Goal: Task Accomplishment & Management: Manage account settings

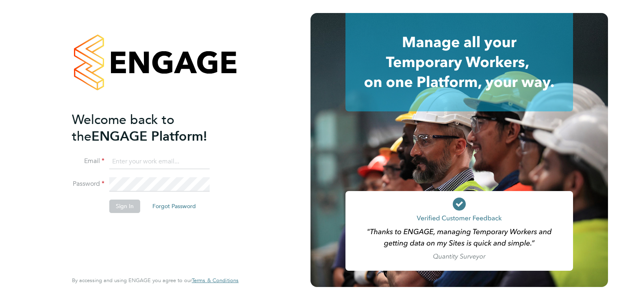
type input "[EMAIL_ADDRESS][DOMAIN_NAME]"
click at [125, 205] on button "Sign In" at bounding box center [124, 206] width 31 height 13
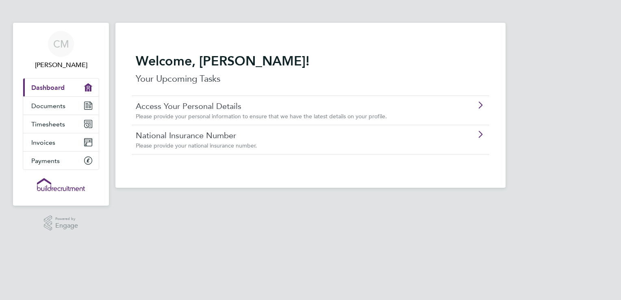
click at [190, 139] on link "National Insurance Number" at bounding box center [288, 135] width 304 height 11
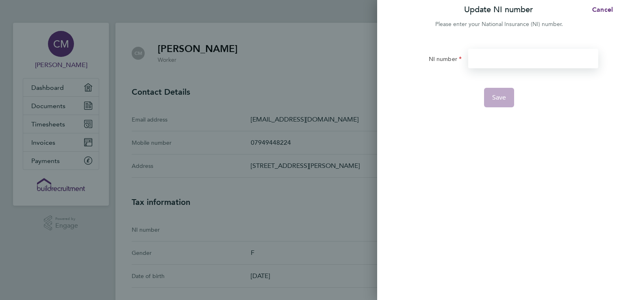
click at [491, 52] on input "NI number" at bounding box center [533, 59] width 130 height 20
type input "JE558687D"
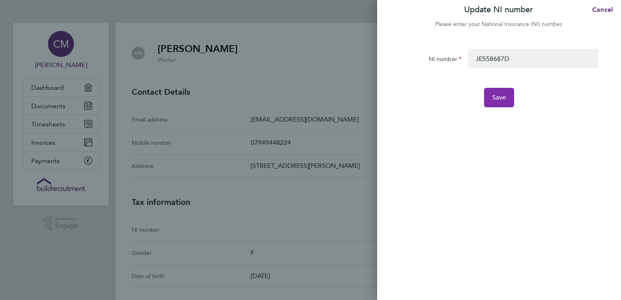
click at [491, 96] on button "Save" at bounding box center [499, 98] width 30 height 20
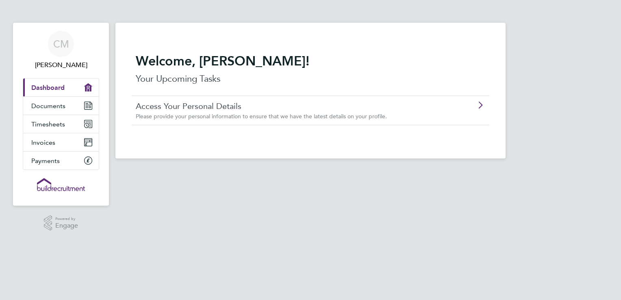
click at [217, 116] on span "Please provide your personal information to ensure that we have the latest deta…" at bounding box center [261, 116] width 251 height 7
click at [52, 123] on span "Timesheets" at bounding box center [48, 124] width 34 height 8
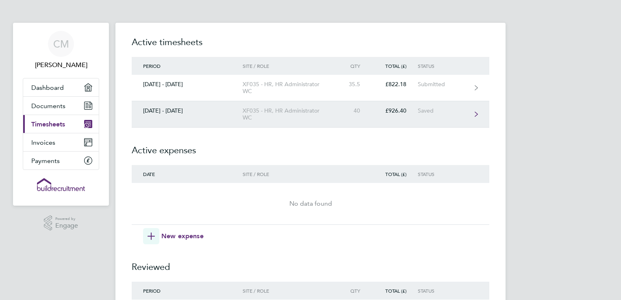
click at [348, 109] on div "40" at bounding box center [354, 110] width 36 height 7
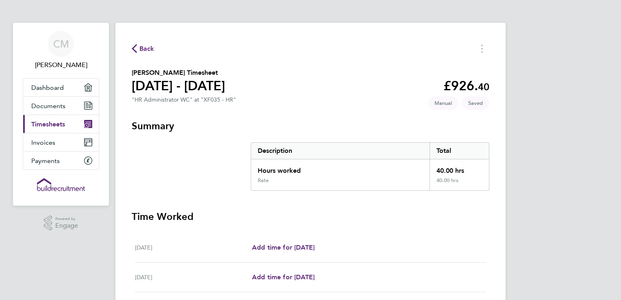
scroll to position [163, 0]
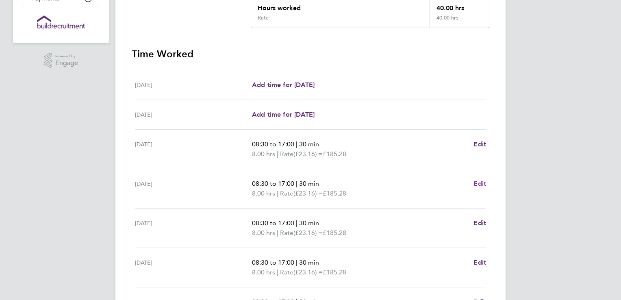
click at [480, 184] on span "Edit" at bounding box center [479, 184] width 13 height 8
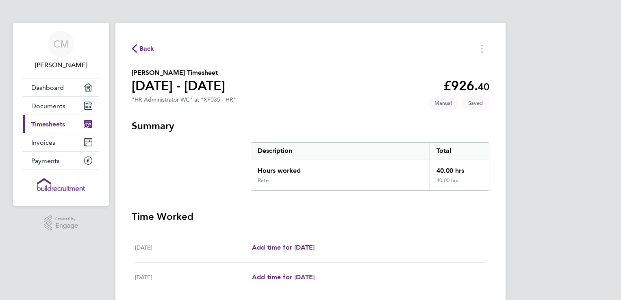
select select "30"
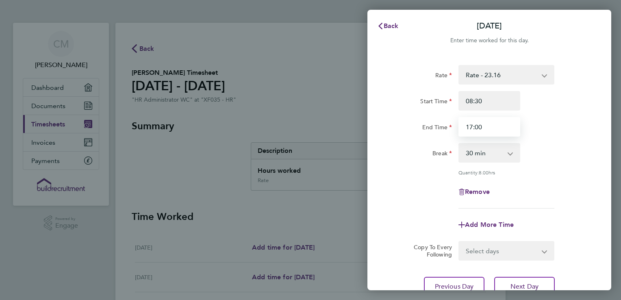
click at [486, 128] on input "17:00" at bounding box center [489, 127] width 62 height 20
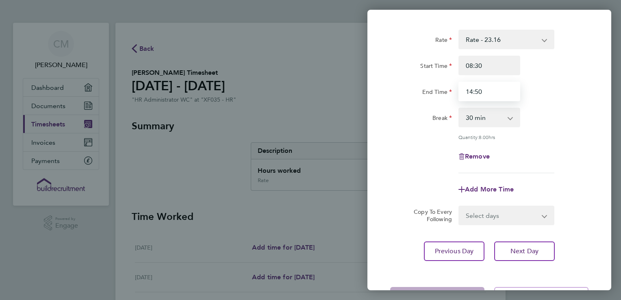
scroll to position [67, 0]
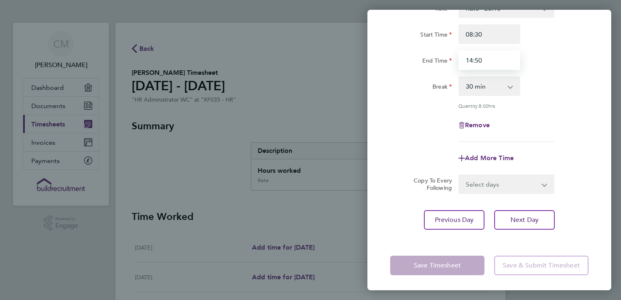
type input "14:50"
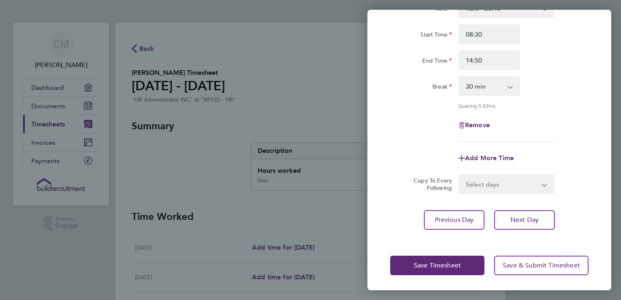
click at [568, 225] on div "Previous Day Next Day" at bounding box center [489, 220] width 198 height 20
click at [434, 267] on span "Save Timesheet" at bounding box center [437, 265] width 47 height 8
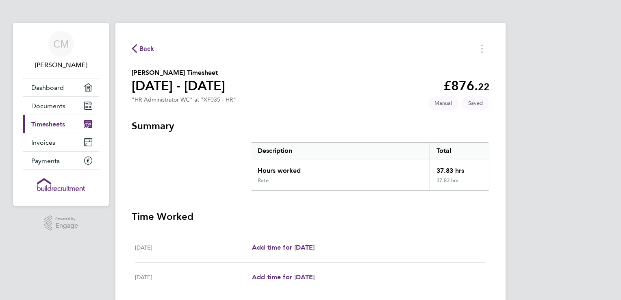
click at [143, 50] on span "Back" at bounding box center [146, 49] width 15 height 10
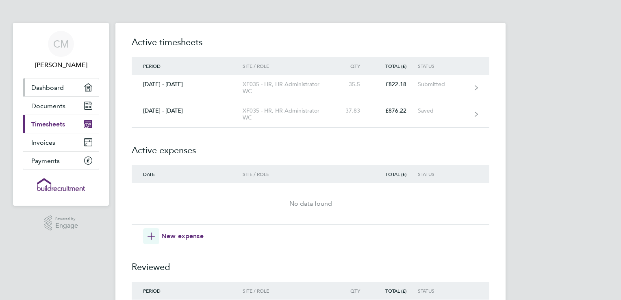
click at [56, 85] on span "Dashboard" at bounding box center [47, 88] width 33 height 8
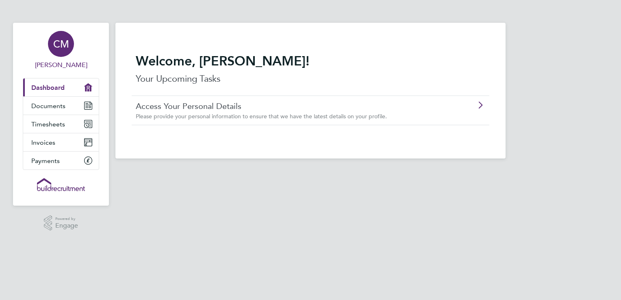
click at [70, 64] on span "[PERSON_NAME]" at bounding box center [61, 65] width 76 height 10
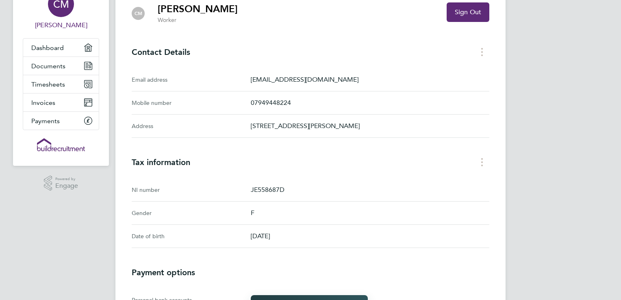
scroll to position [20, 0]
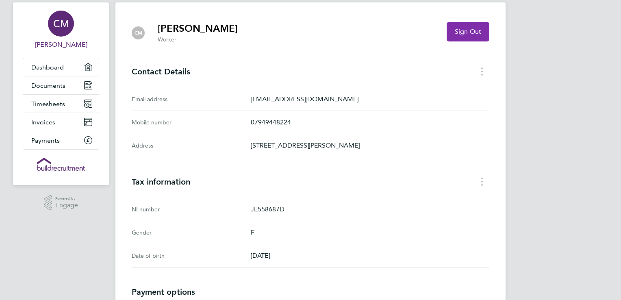
click at [475, 30] on span "Sign Out" at bounding box center [468, 32] width 26 height 8
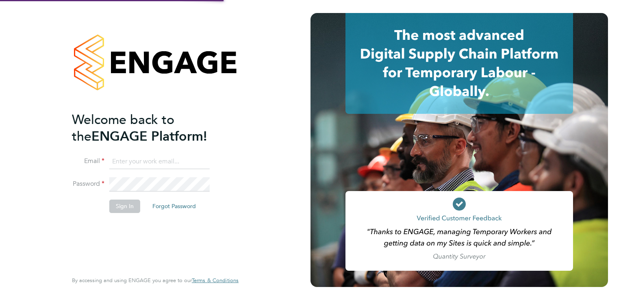
type input "[EMAIL_ADDRESS][DOMAIN_NAME]"
